Goal: Task Accomplishment & Management: Manage account settings

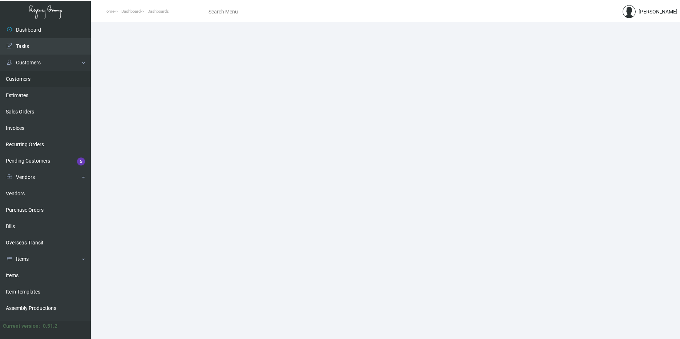
click at [40, 77] on link "Customers" at bounding box center [45, 79] width 91 height 16
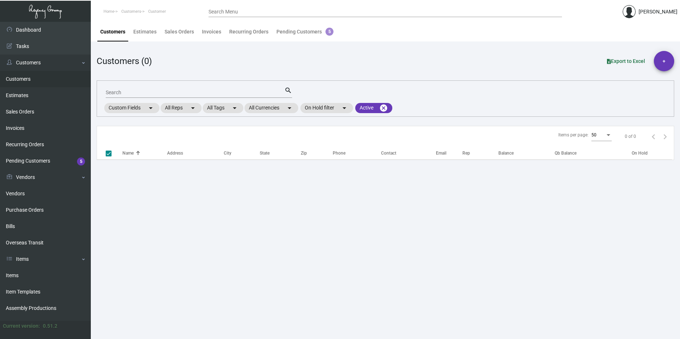
checkbox input "false"
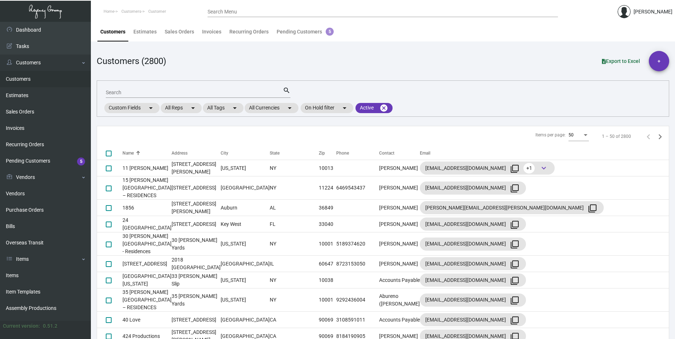
click at [199, 90] on input "Search" at bounding box center [194, 93] width 177 height 6
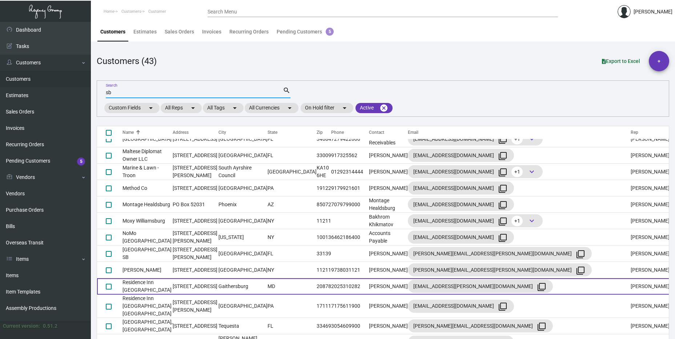
scroll to position [436, 0]
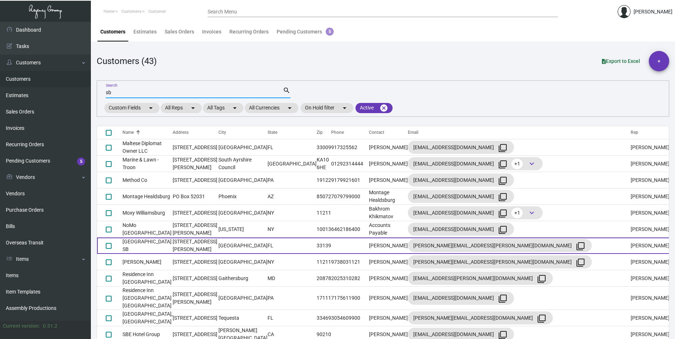
type input "sb"
click at [169, 237] on td "[GEOGRAPHIC_DATA] SB" at bounding box center [147, 245] width 50 height 16
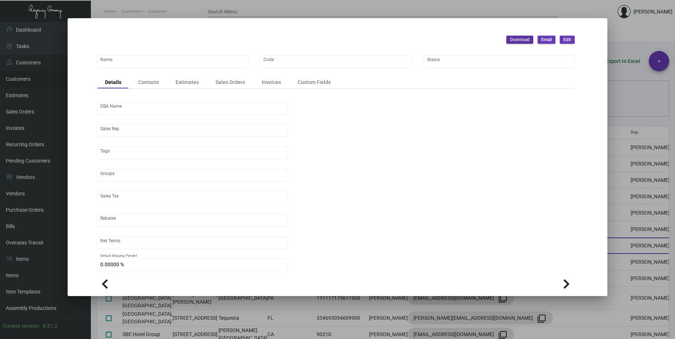
type input "[GEOGRAPHIC_DATA] SB"
type input "897"
type input "[PERSON_NAME]"
type input "[GEOGRAPHIC_DATA]-[GEOGRAPHIC_DATA]"
type input "Net 30"
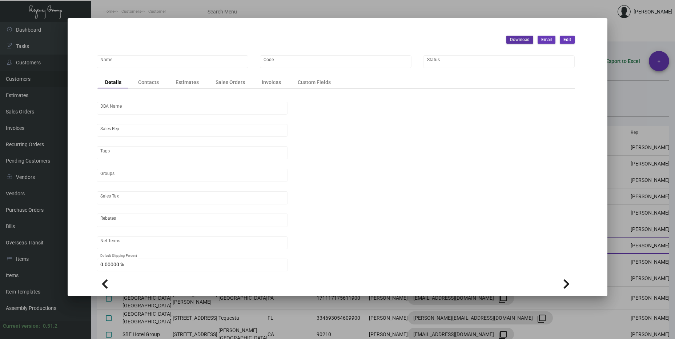
type input "United States Dollar $"
type input "$ 0.00"
checkbox input "true"
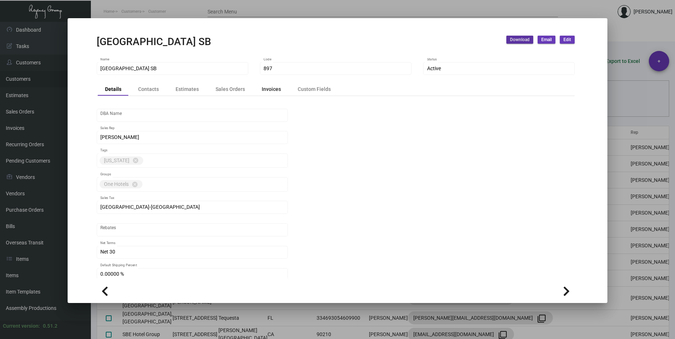
click at [266, 88] on div "Invoices" at bounding box center [271, 89] width 19 height 8
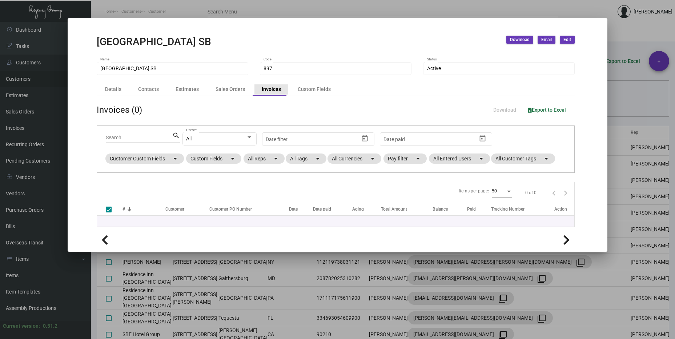
checkbox input "false"
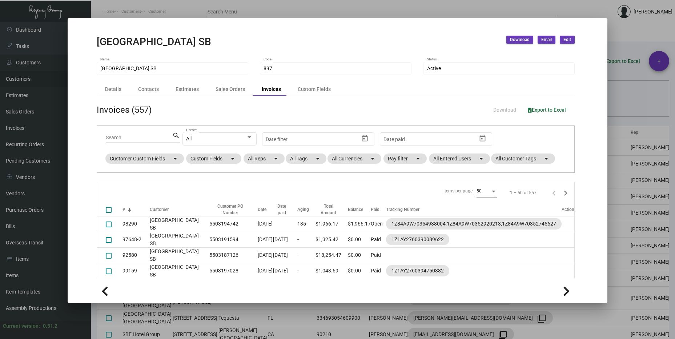
click at [521, 42] on span "Download" at bounding box center [520, 40] width 20 height 6
click at [533, 69] on button "Invoices" at bounding box center [542, 72] width 67 height 17
drag, startPoint x: 328, startPoint y: 44, endPoint x: 323, endPoint y: 40, distance: 7.3
click at [329, 44] on div "One Hotel & Resort SB Download Email Edit" at bounding box center [336, 43] width 478 height 15
click at [139, 84] on div "Contacts" at bounding box center [148, 89] width 35 height 10
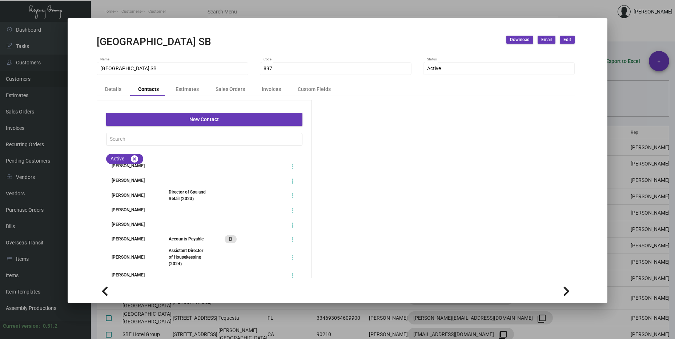
scroll to position [799, 0]
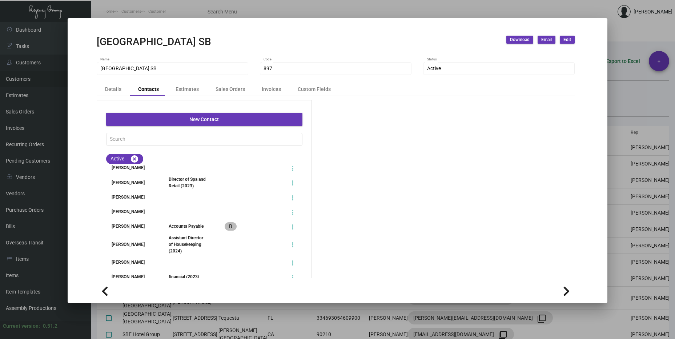
click at [224, 230] on mat-chip "B" at bounding box center [230, 226] width 12 height 8
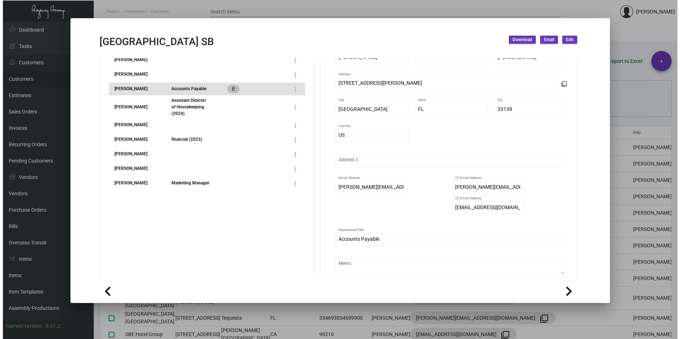
scroll to position [145, 0]
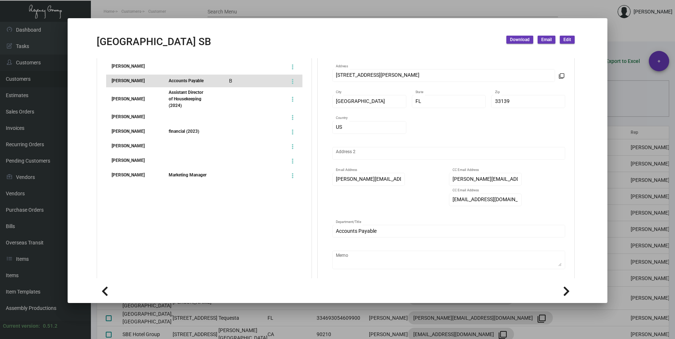
click at [648, 82] on div at bounding box center [337, 169] width 675 height 339
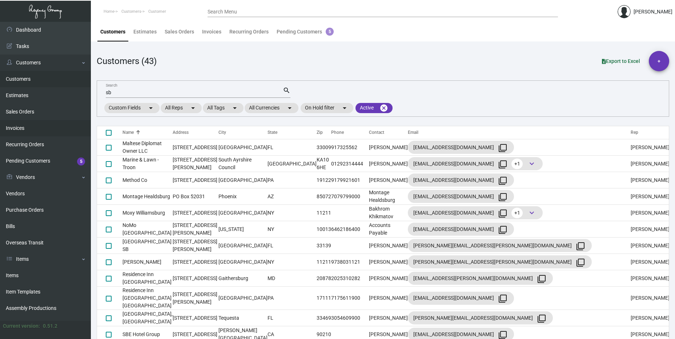
click at [28, 132] on link "Invoices" at bounding box center [45, 128] width 91 height 16
